Goal: Information Seeking & Learning: Learn about a topic

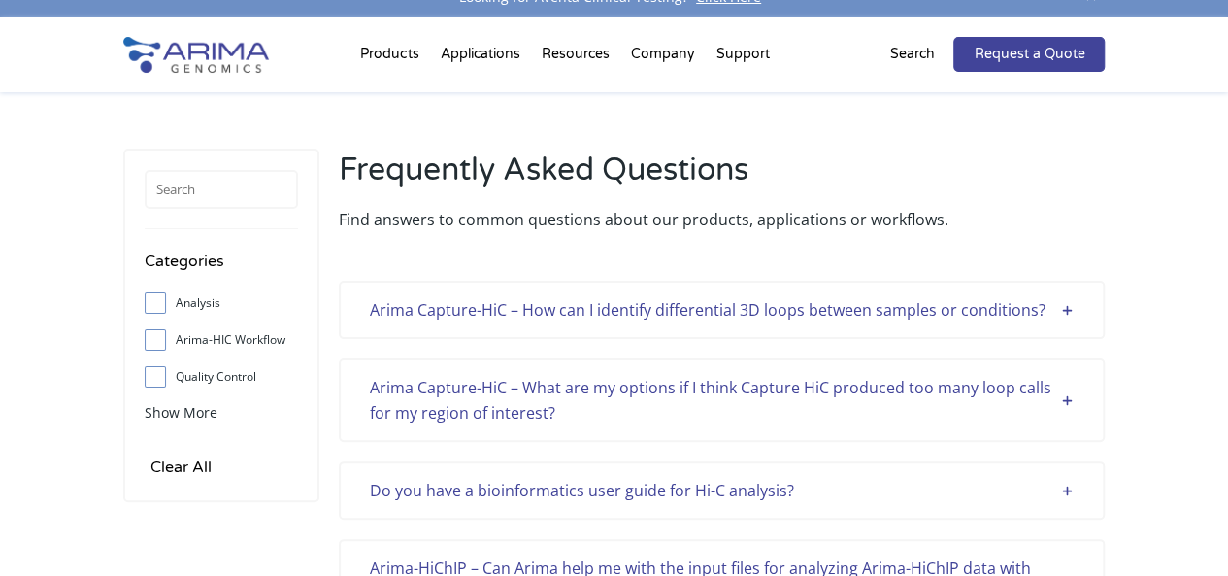
scroll to position [13, 0]
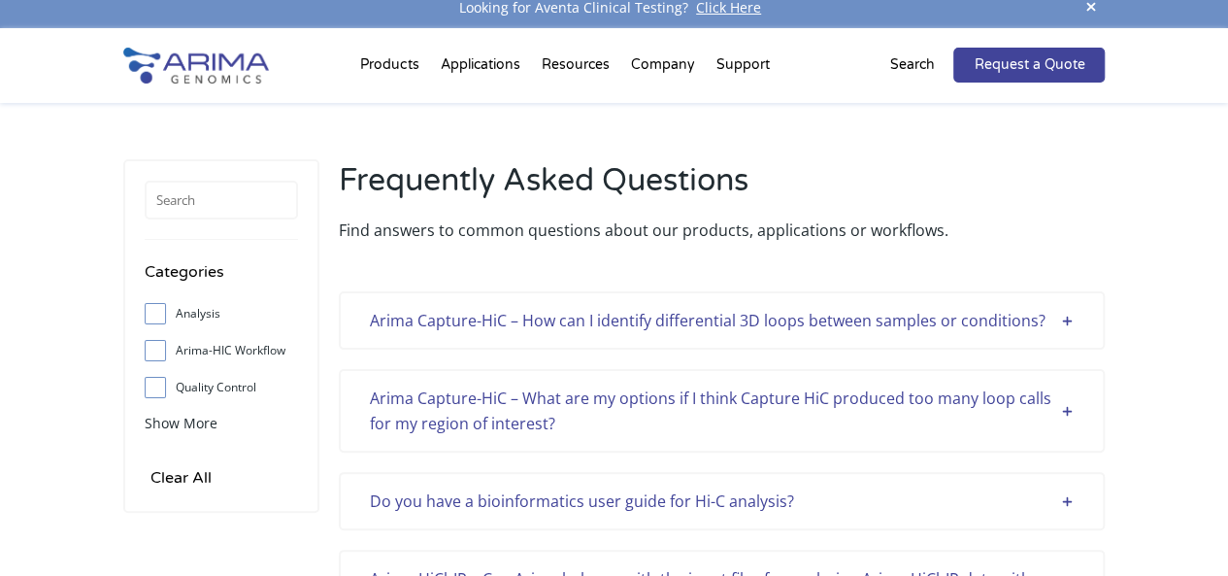
click at [1070, 317] on div "Arima Capture-HiC – How can I identify differential 3D loops between samples or…" at bounding box center [722, 320] width 704 height 25
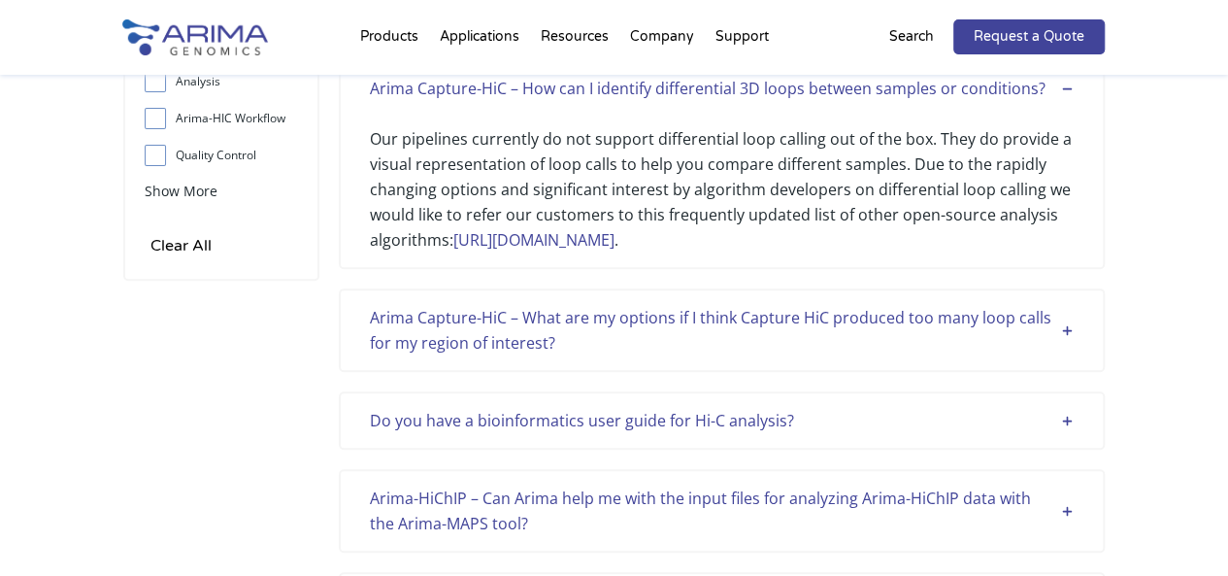
scroll to position [253, 0]
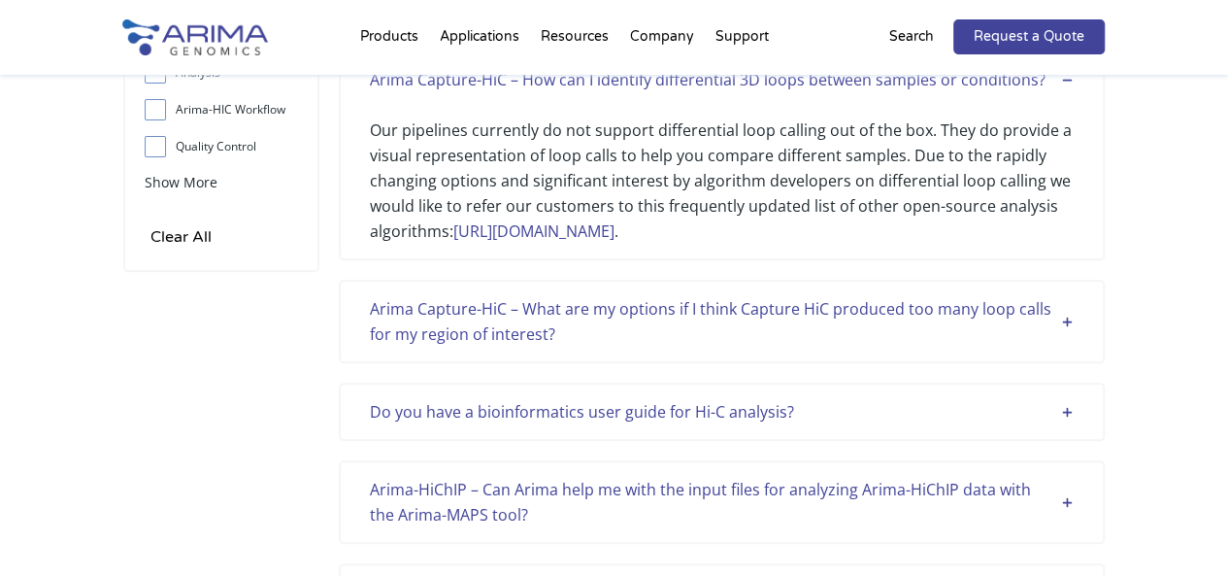
click at [1072, 318] on div "Arima Capture-HiC – What are my options if I think Capture HiC produced too man…" at bounding box center [722, 321] width 704 height 50
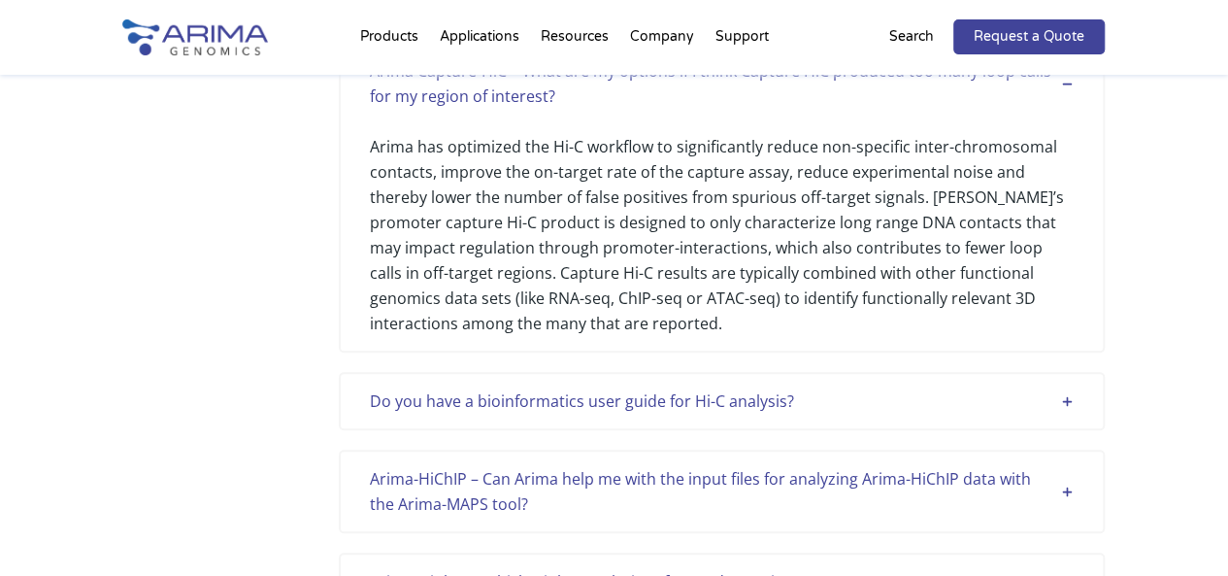
scroll to position [493, 0]
click at [1068, 401] on div "Do you have a bioinformatics user guide for Hi-C analysis?" at bounding box center [722, 398] width 704 height 25
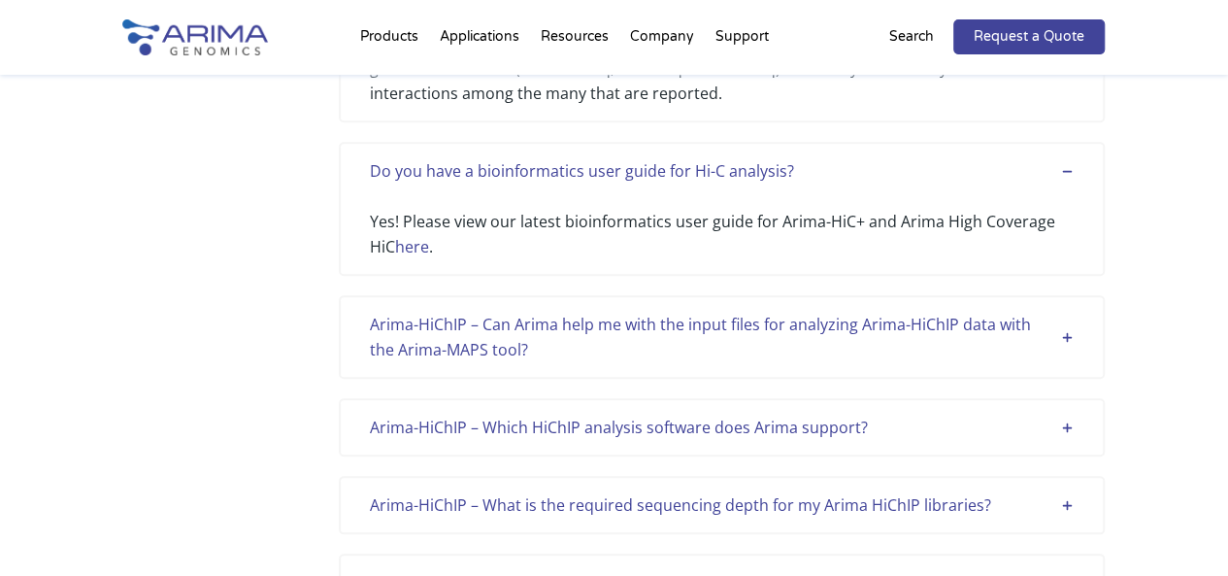
scroll to position [732, 0]
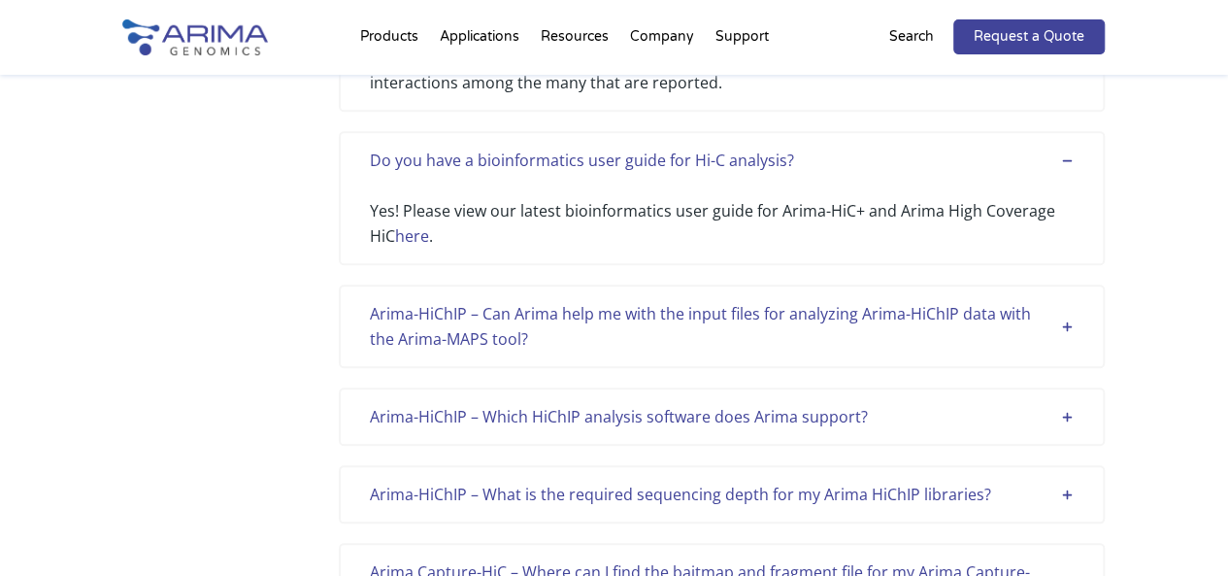
click at [1068, 324] on div "Arima-HiChIP – Can Arima help me with the input files for analyzing Arima-HiChI…" at bounding box center [722, 326] width 704 height 50
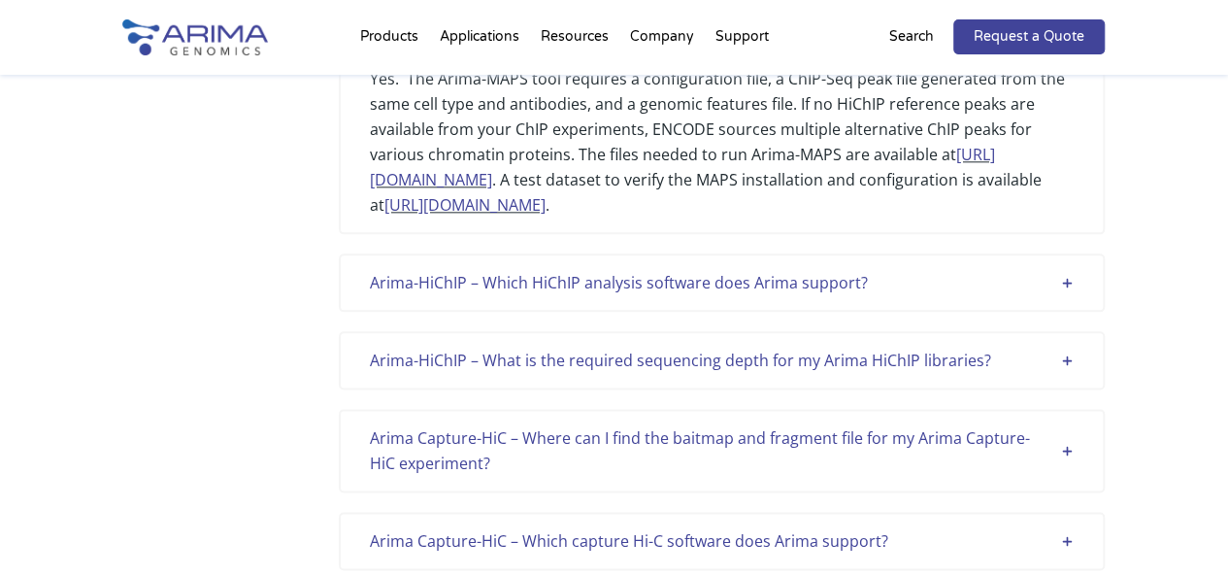
scroll to position [1054, 0]
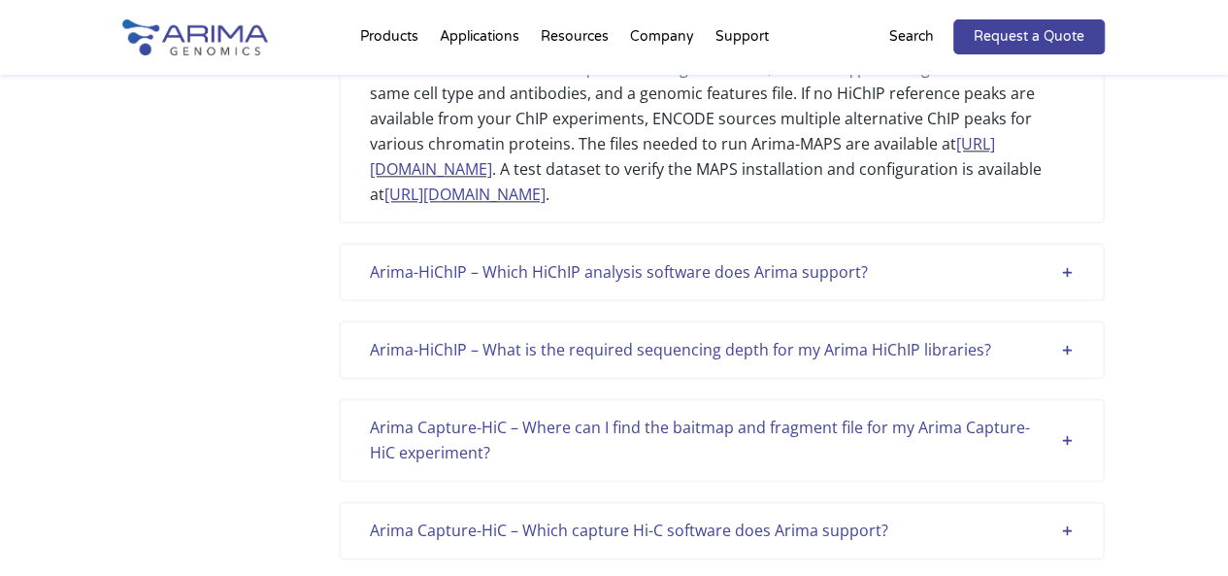
click at [1064, 285] on div "Arima-HiChIP – Which HiChIP analysis software does Arima support?" at bounding box center [722, 271] width 704 height 25
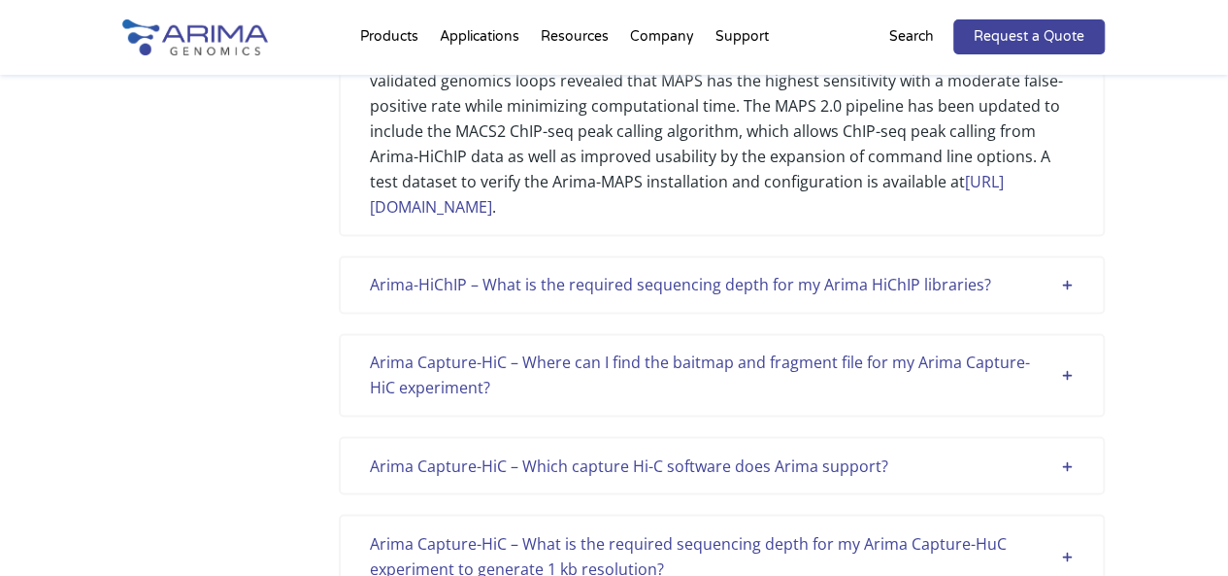
scroll to position [1373, 0]
click at [1060, 295] on div "Arima-HiChIP – What is the required sequencing depth for my Arima HiChIP librar…" at bounding box center [722, 282] width 704 height 25
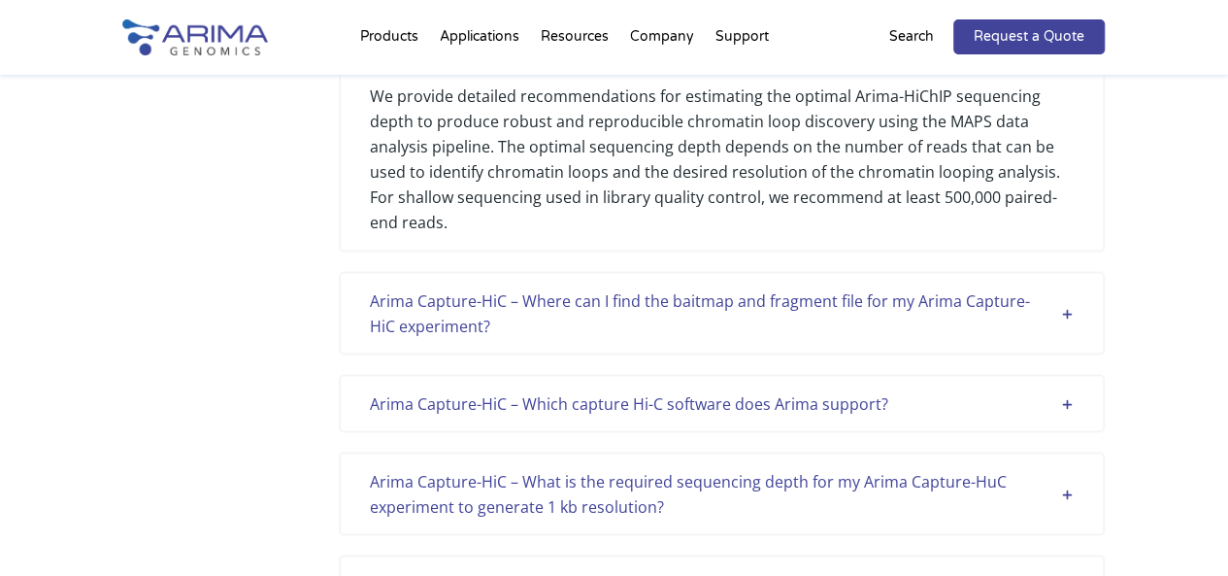
scroll to position [1612, 0]
click at [1060, 336] on div "Arima Capture-HiC – Where can I find the baitmap and fragment file for my Arima…" at bounding box center [722, 310] width 704 height 50
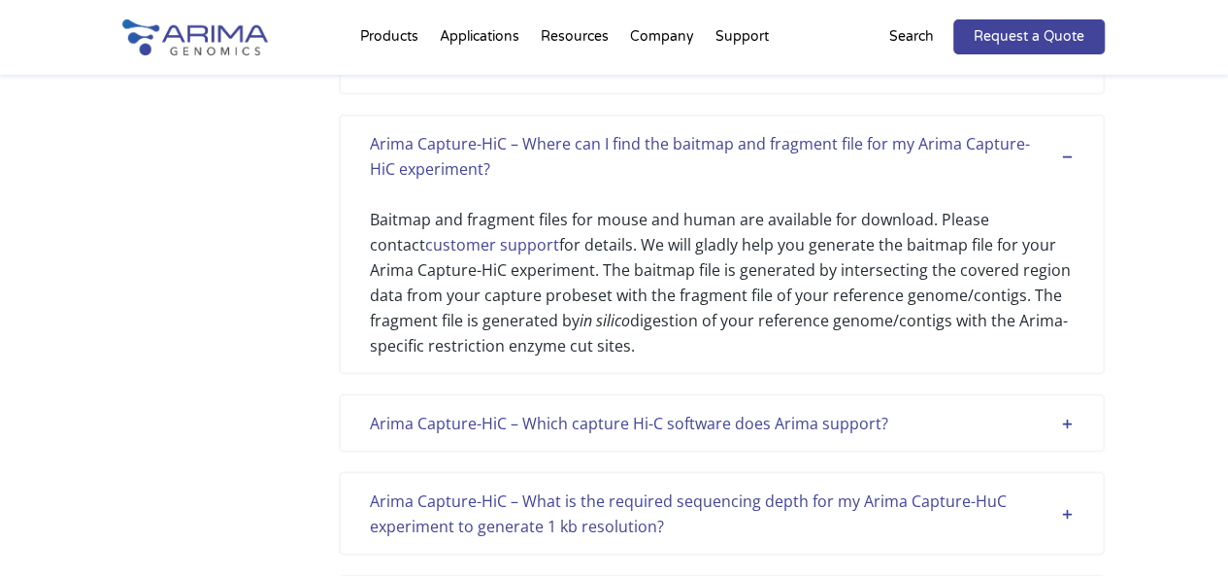
scroll to position [1770, 0]
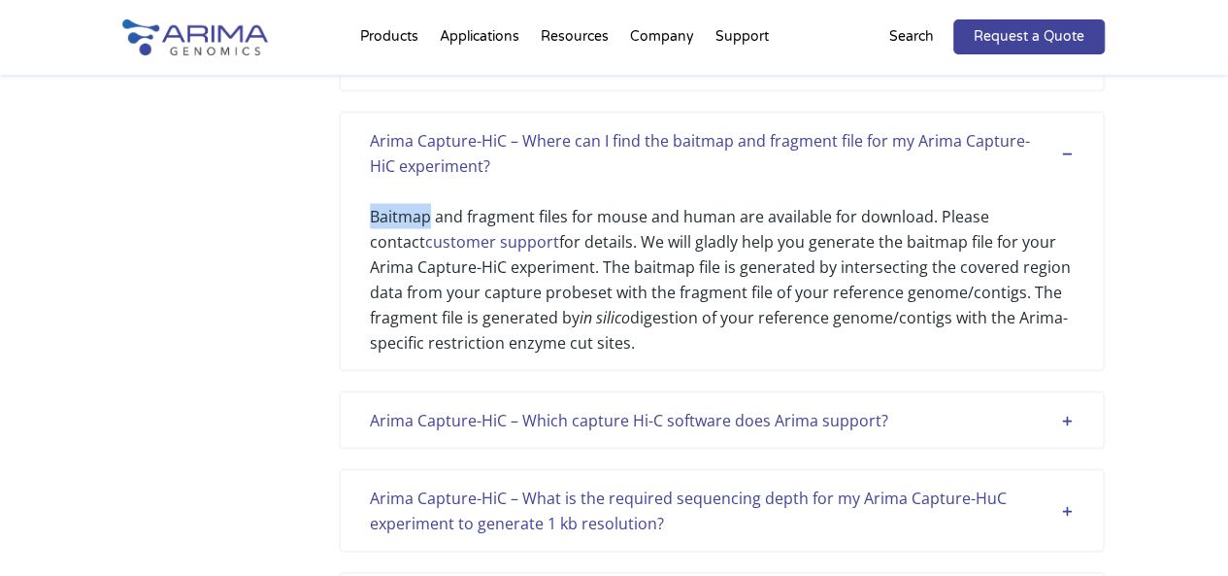
drag, startPoint x: 367, startPoint y: 242, endPoint x: 432, endPoint y: 238, distance: 65.2
click at [432, 238] on div "Arima Capture-HiC – Where can I find the baitmap and fragment file for my Arima…" at bounding box center [722, 241] width 766 height 260
click at [851, 259] on div "Baitmap and fragment files for mouse and human are available for download. Plea…" at bounding box center [722, 266] width 704 height 177
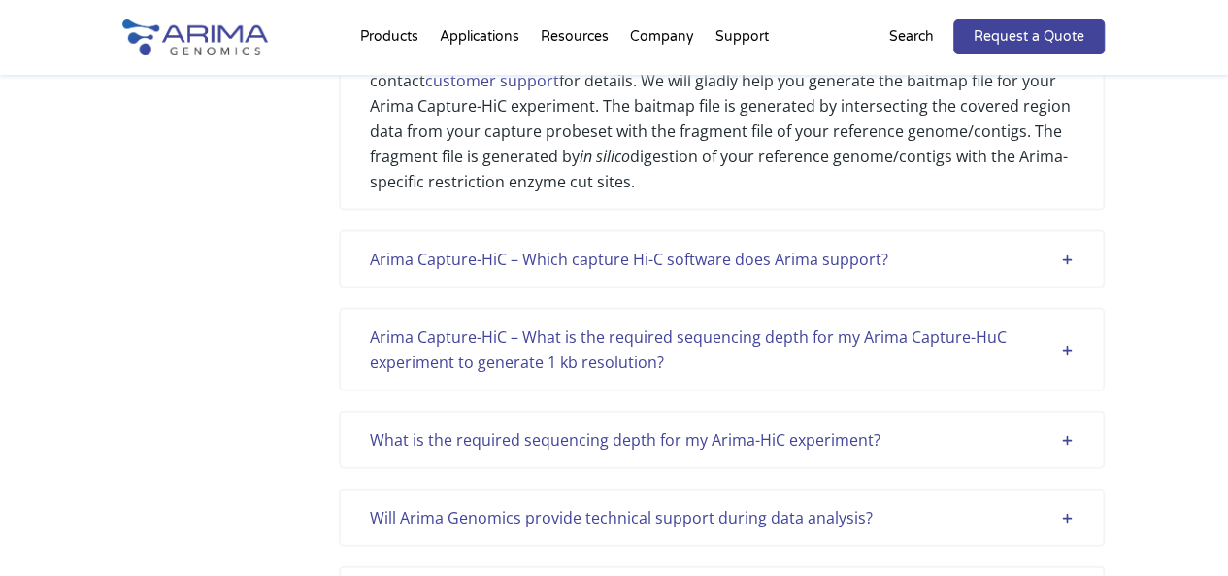
scroll to position [1931, 0]
click at [1057, 271] on div "Arima Capture-HiC – Which capture Hi-C software does Arima support?" at bounding box center [722, 258] width 704 height 25
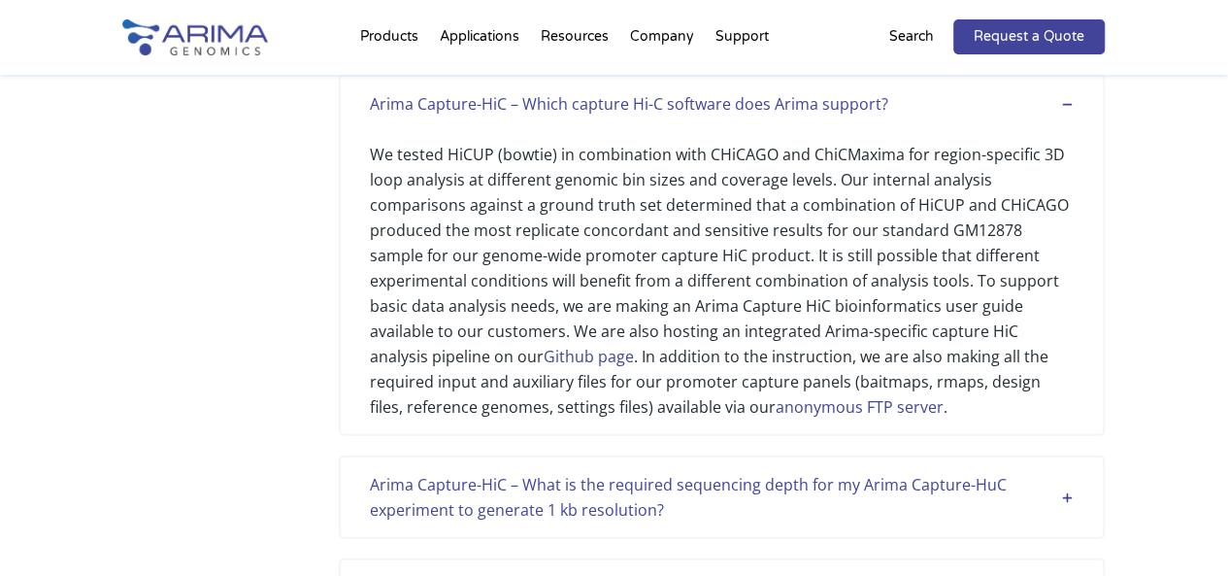
scroll to position [2090, 0]
